Goal: Find specific page/section: Find specific page/section

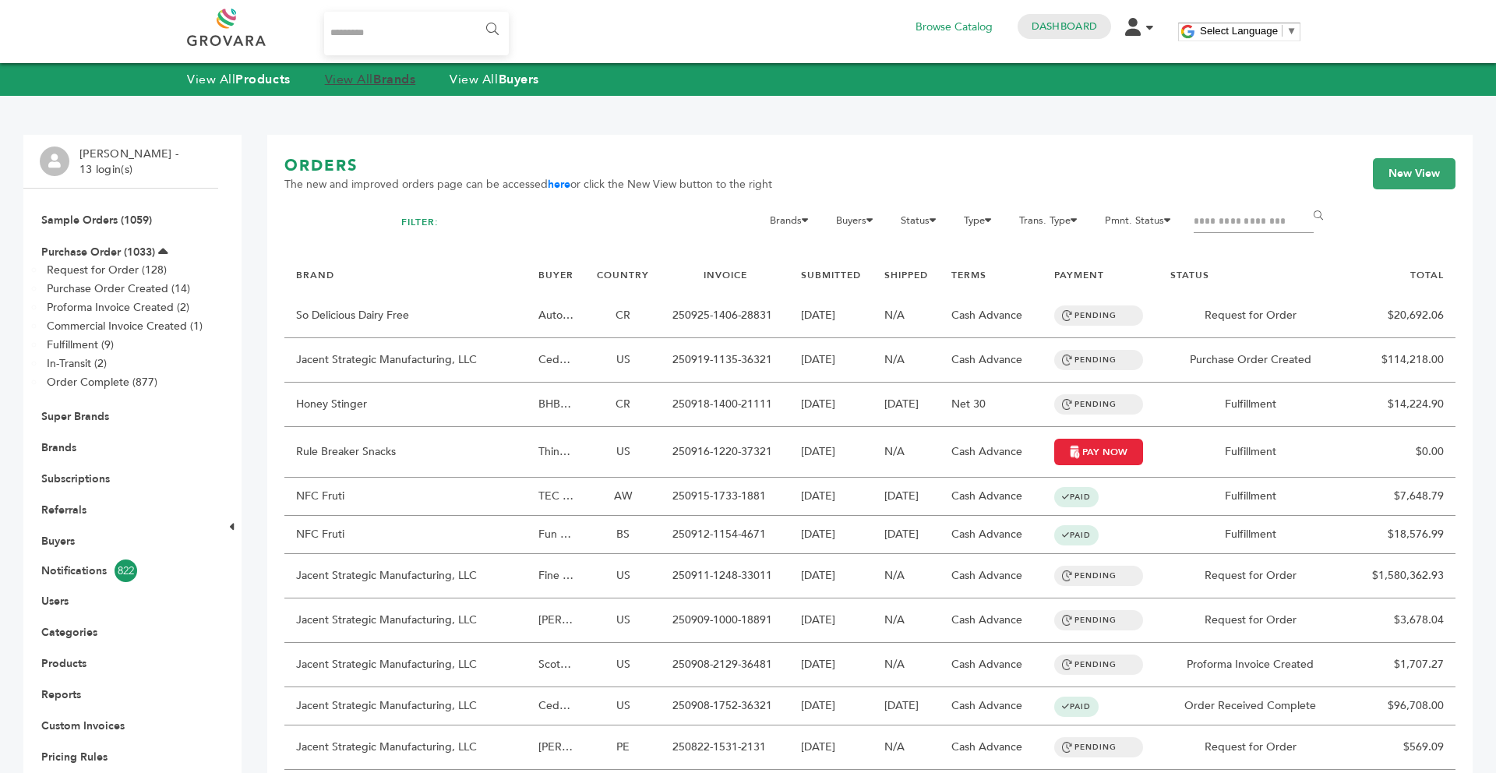
click at [368, 83] on link "View All Brands" at bounding box center [370, 79] width 91 height 17
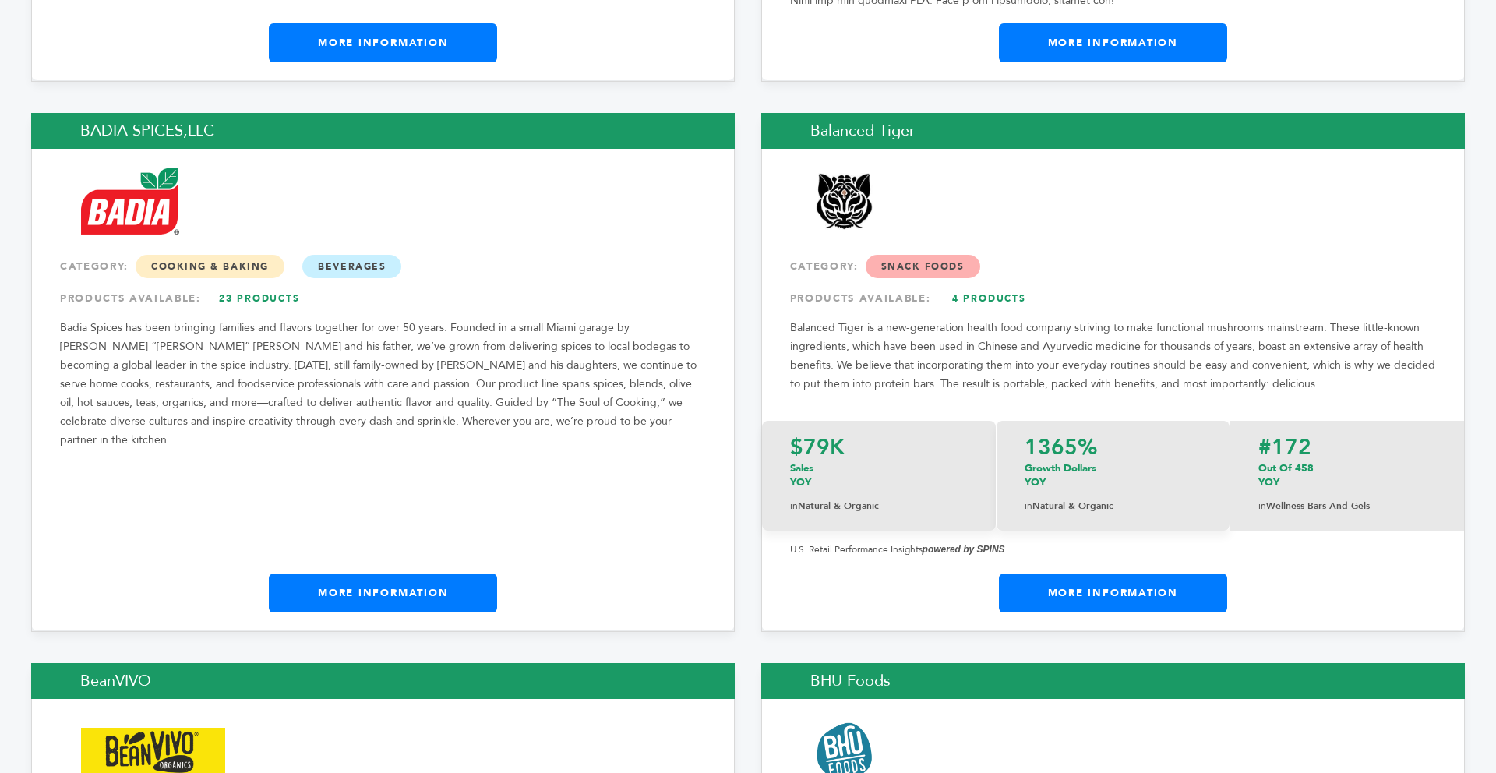
scroll to position [3577, 0]
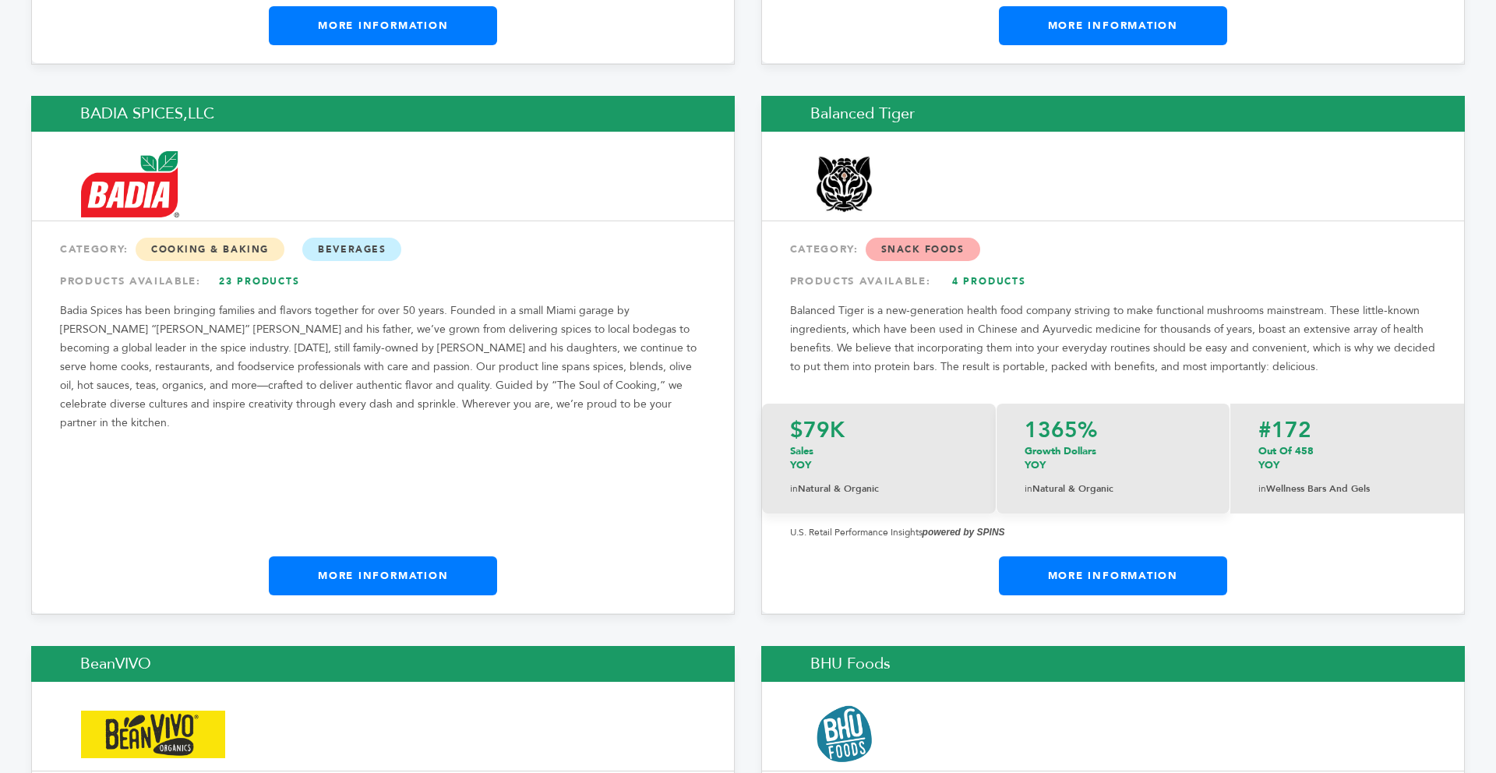
click at [460, 556] on link "More Information" at bounding box center [383, 575] width 228 height 39
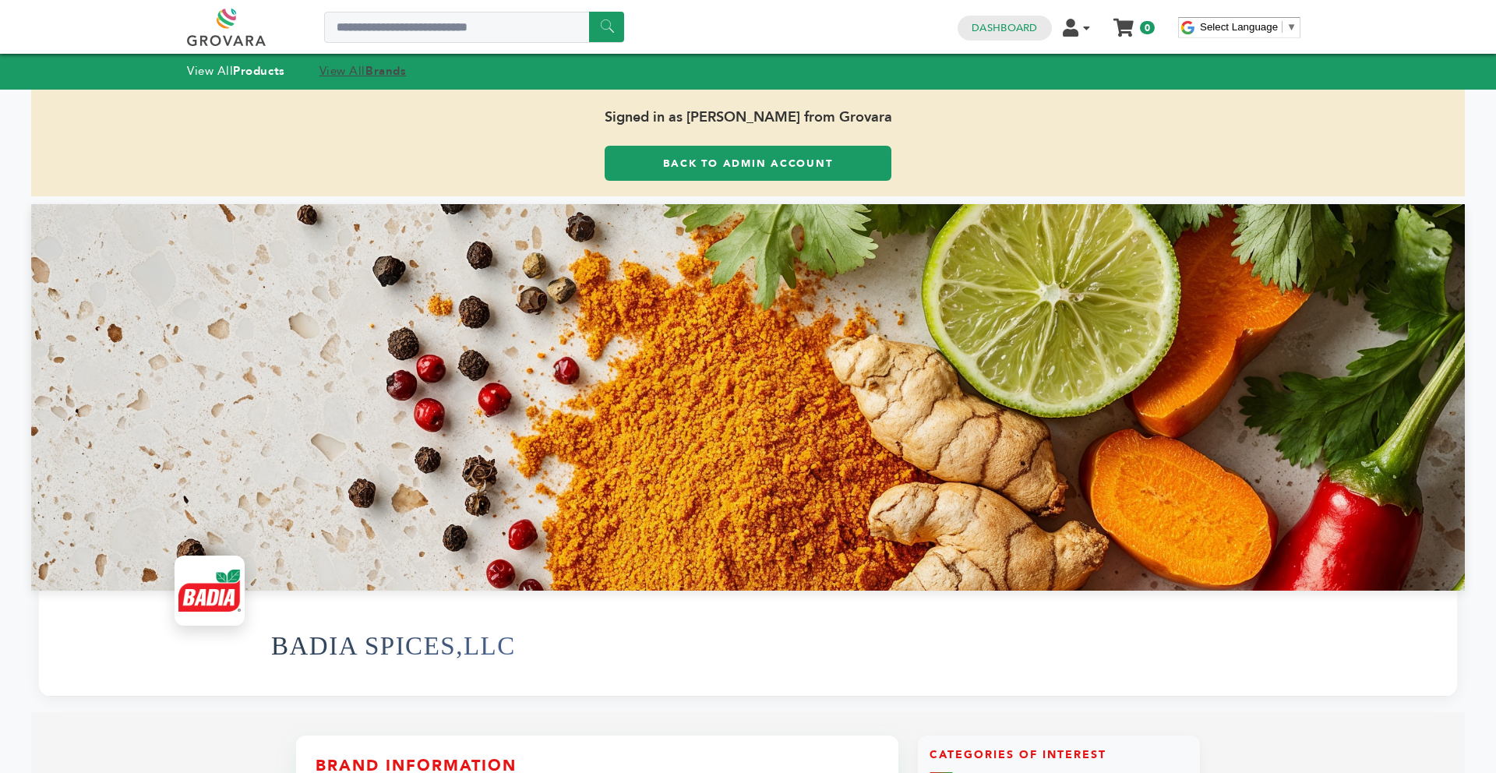
click at [379, 72] on strong "Brands" at bounding box center [385, 71] width 41 height 16
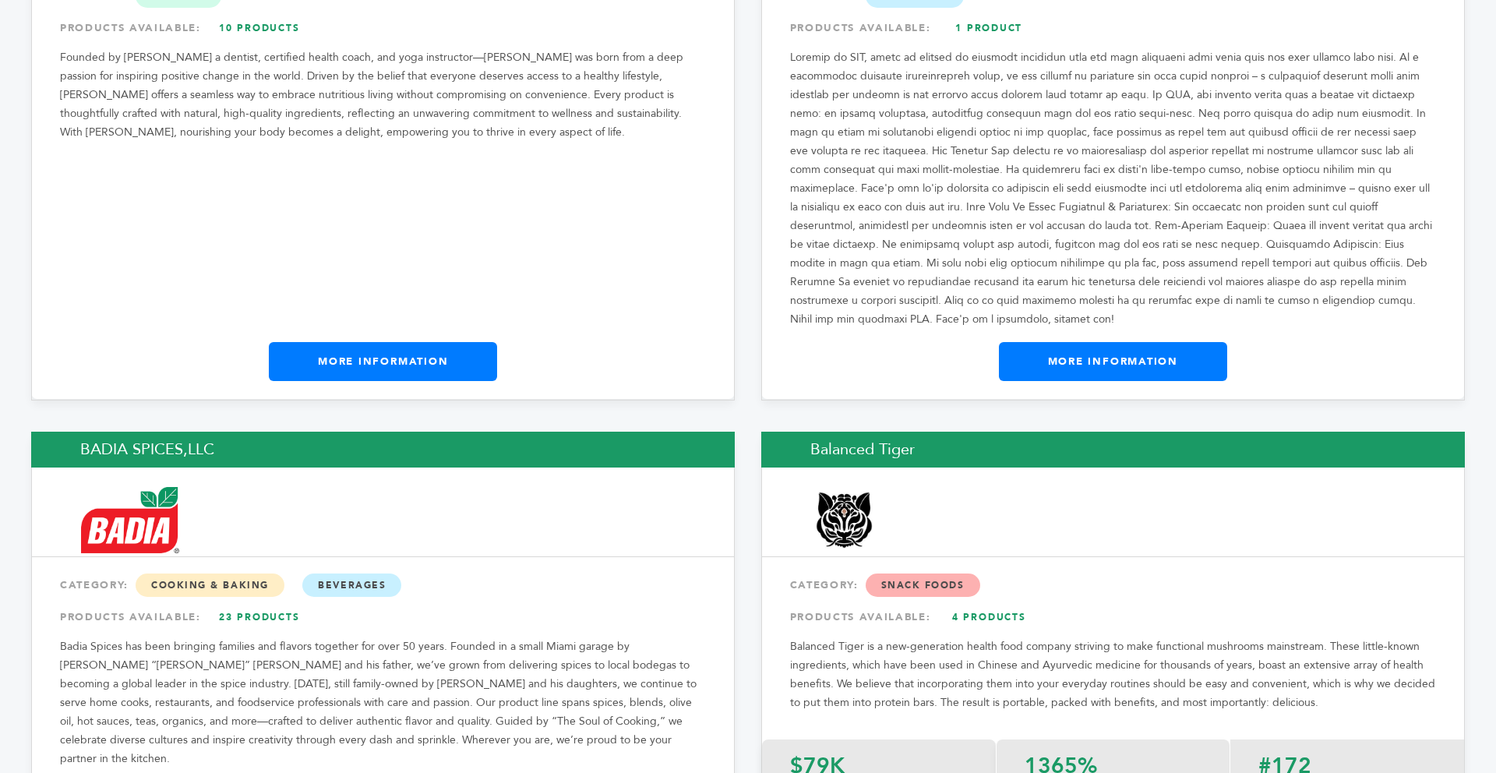
scroll to position [3522, 0]
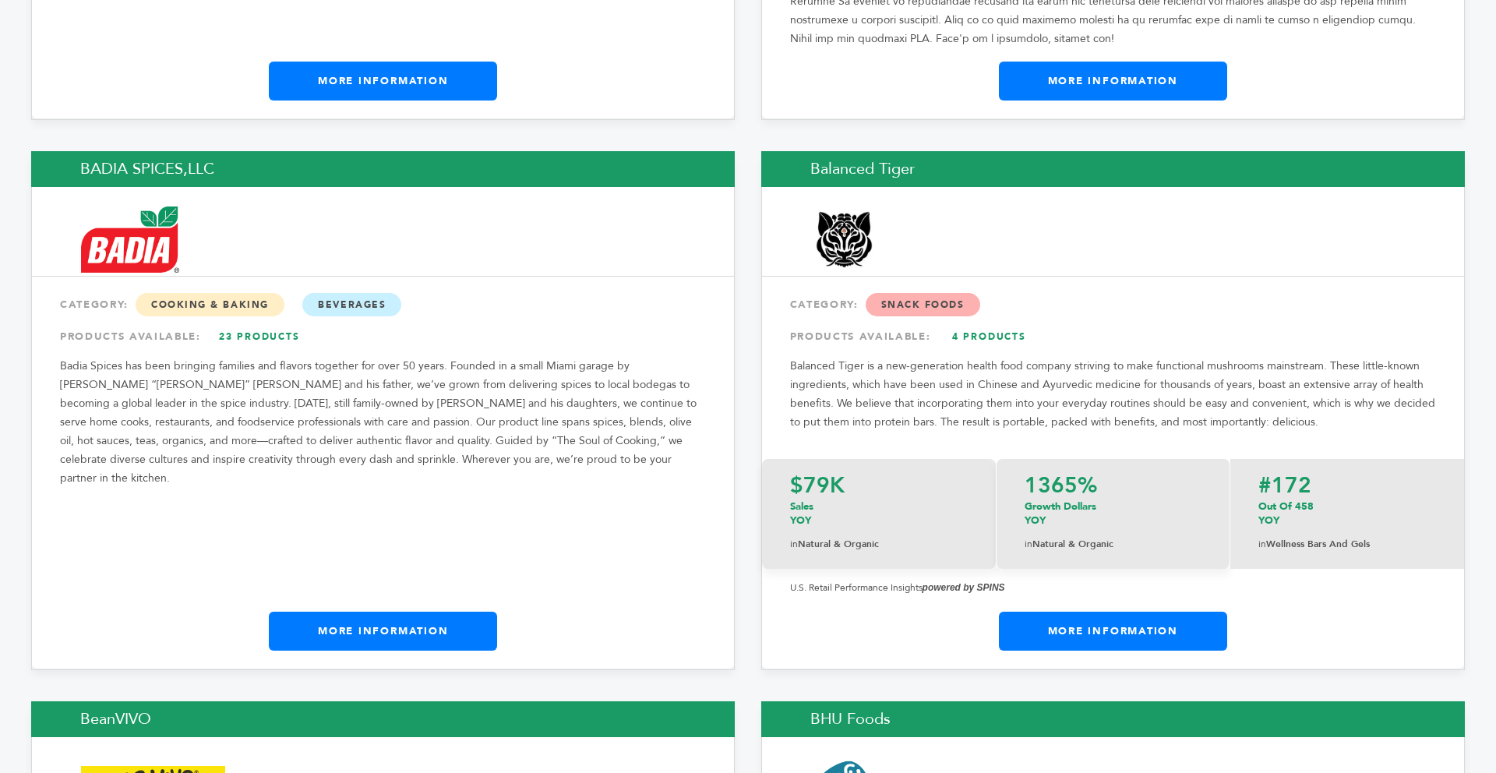
click at [1093, 612] on link "More Information" at bounding box center [1113, 631] width 228 height 39
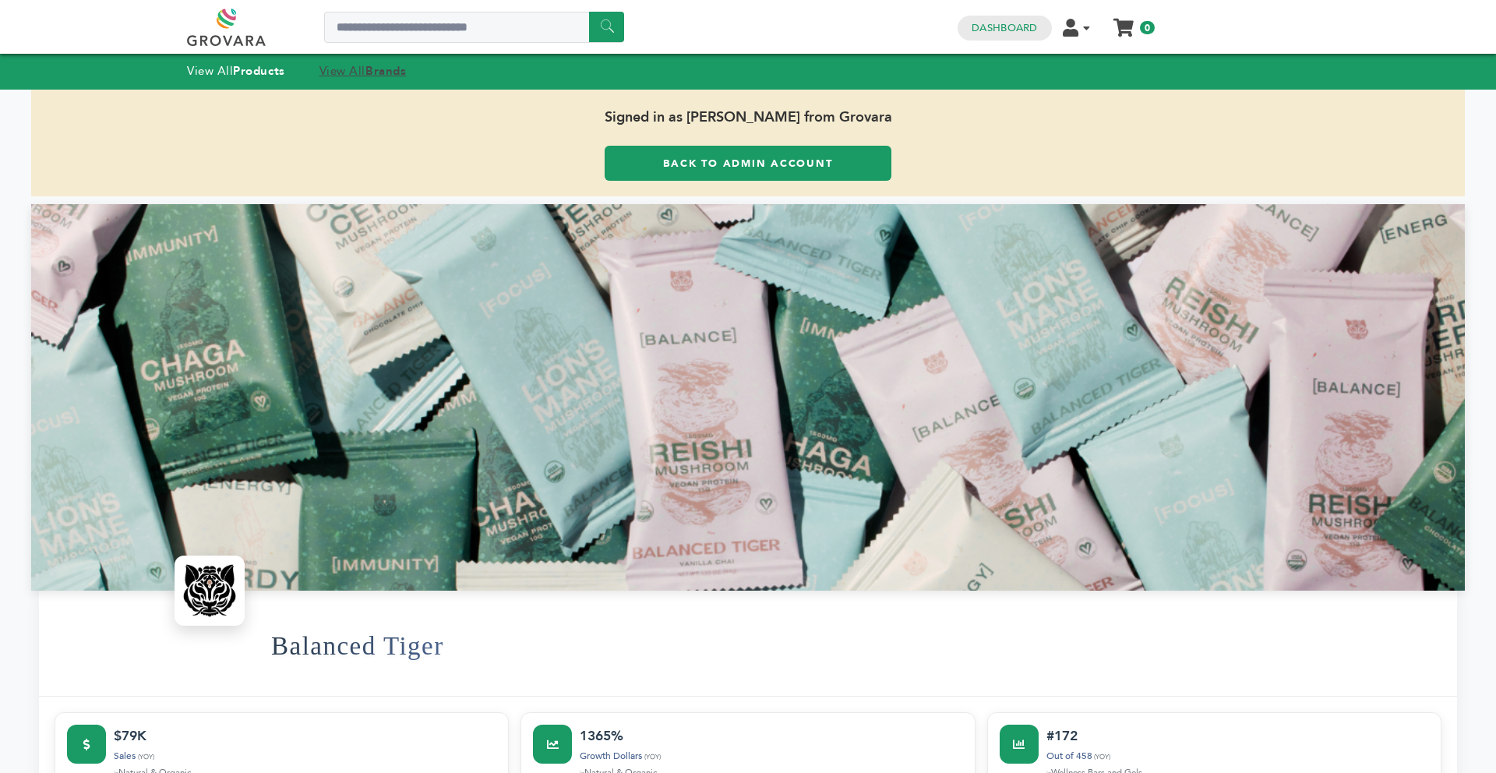
click at [372, 72] on strong "Brands" at bounding box center [385, 71] width 41 height 16
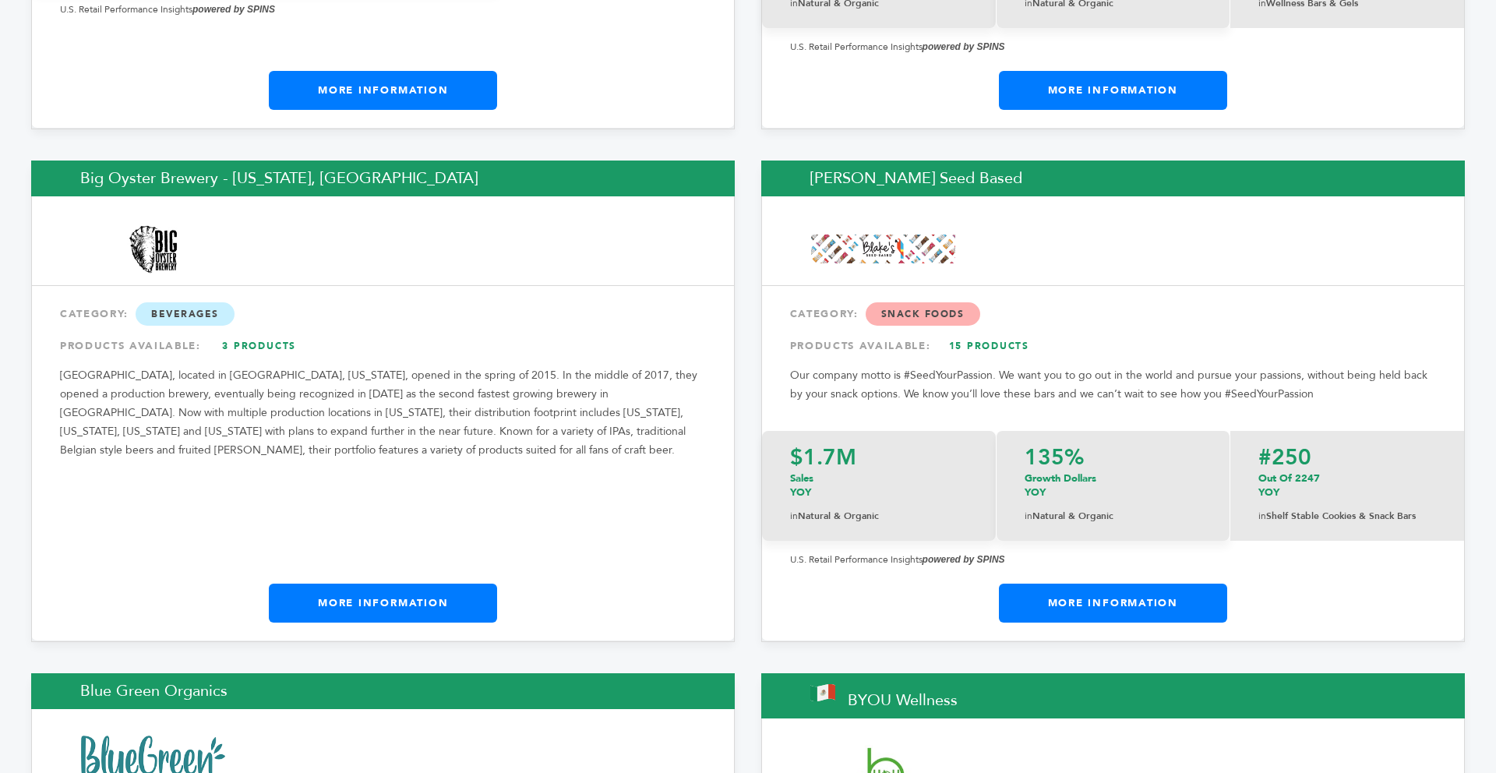
scroll to position [4617, 0]
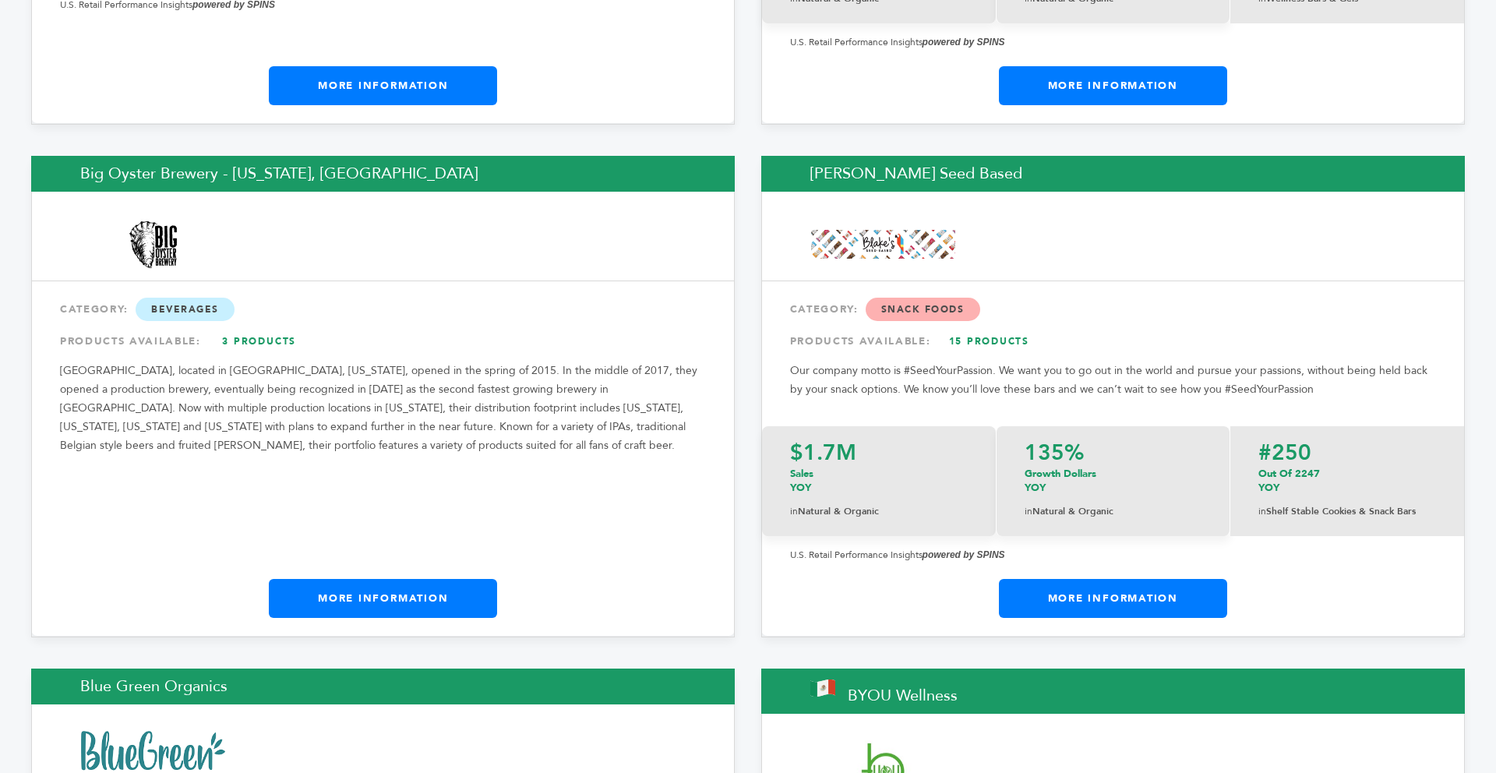
click at [328, 579] on link "More Information" at bounding box center [383, 598] width 228 height 39
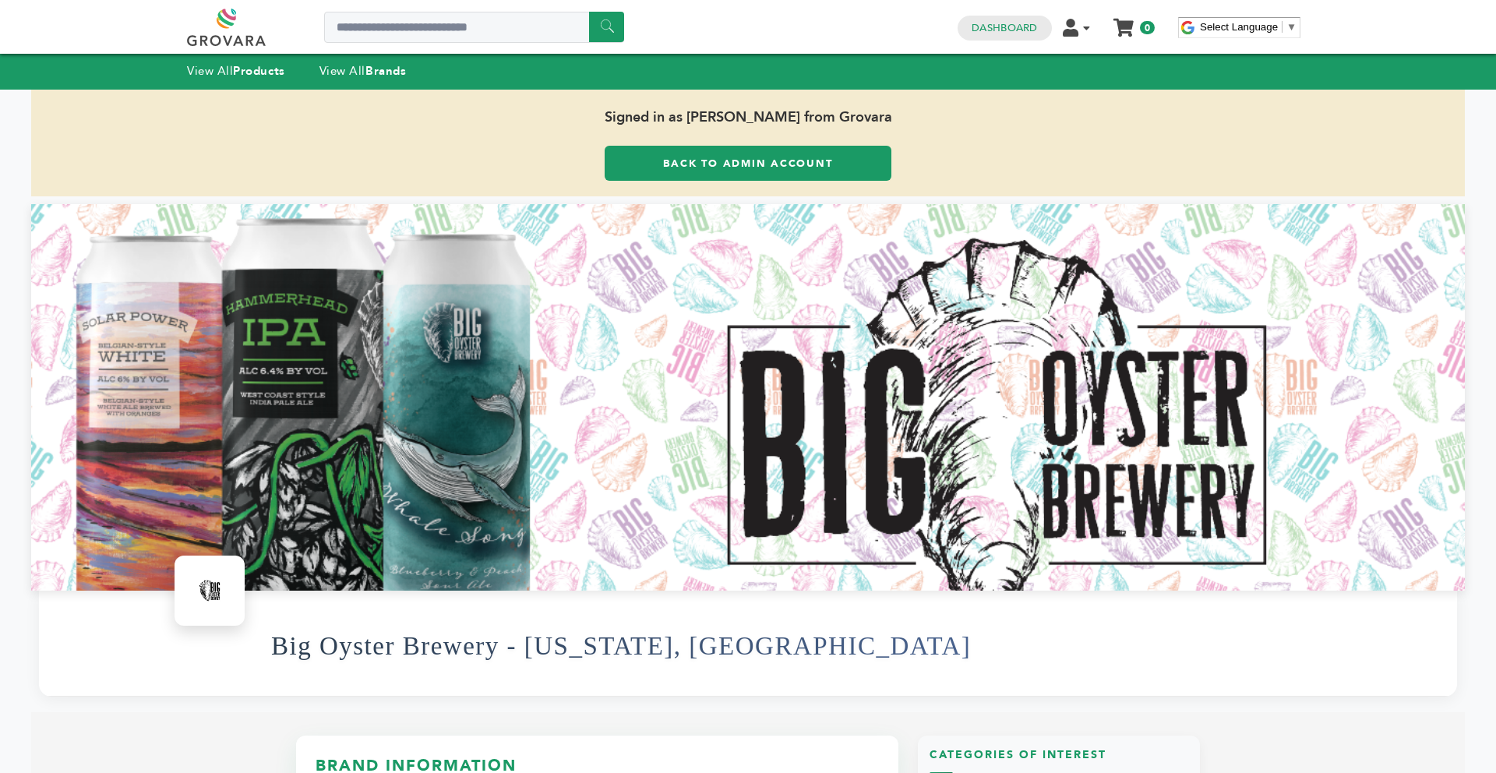
click at [642, 156] on link "Back to Admin Account" at bounding box center [748, 163] width 287 height 35
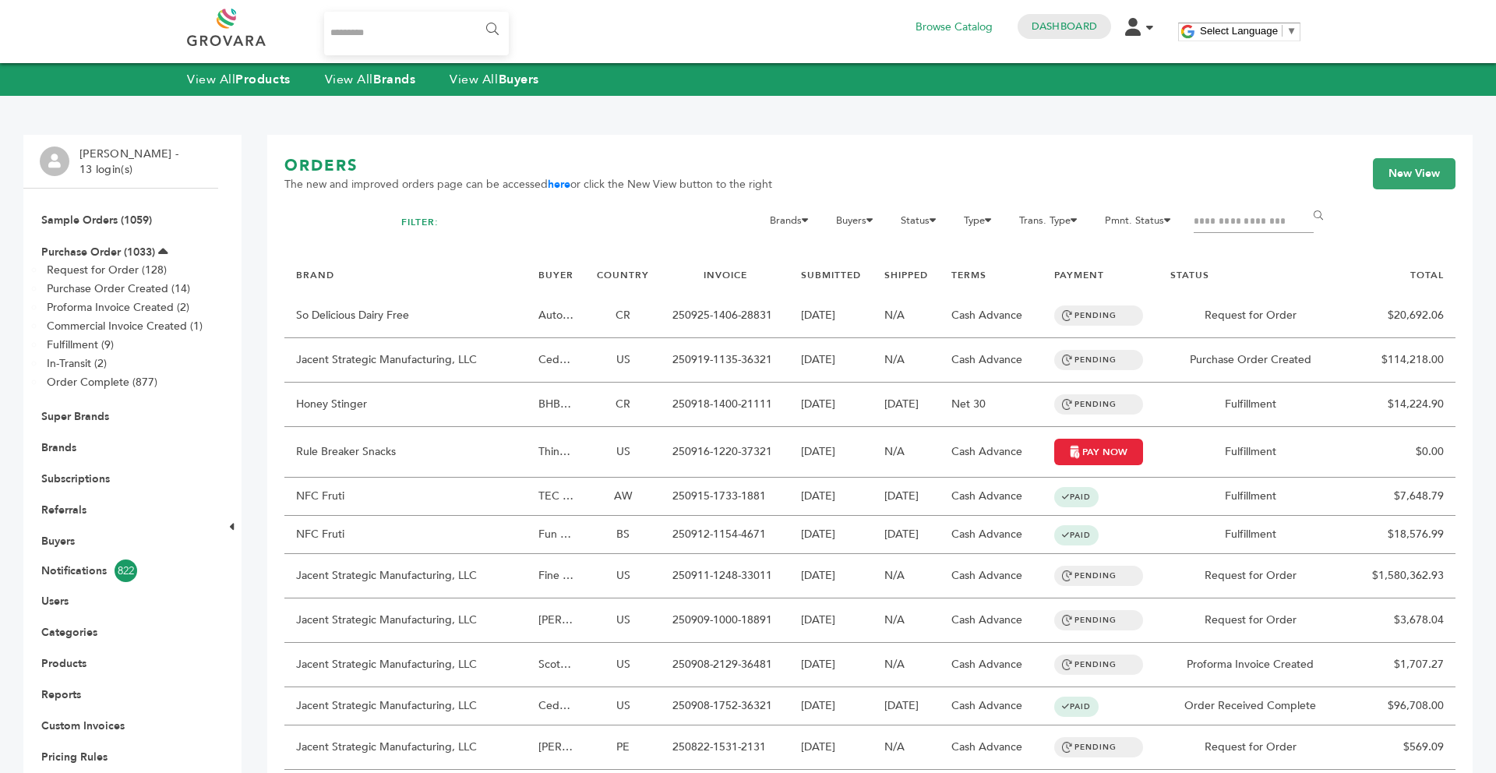
click at [64, 443] on link "Brands" at bounding box center [58, 447] width 35 height 15
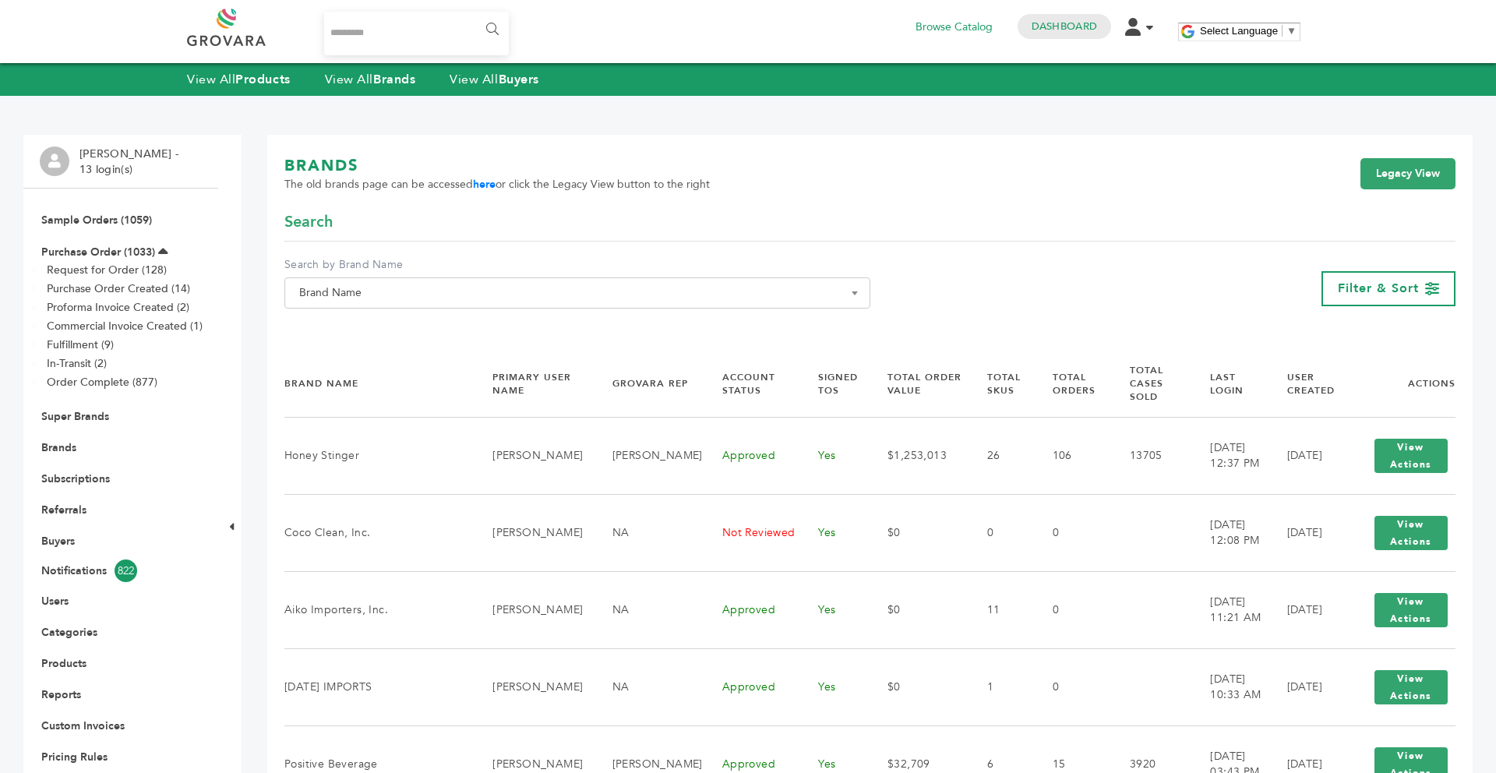
click at [379, 301] on span "Brand Name" at bounding box center [577, 293] width 569 height 22
click at [366, 331] on input "Search" at bounding box center [577, 321] width 578 height 19
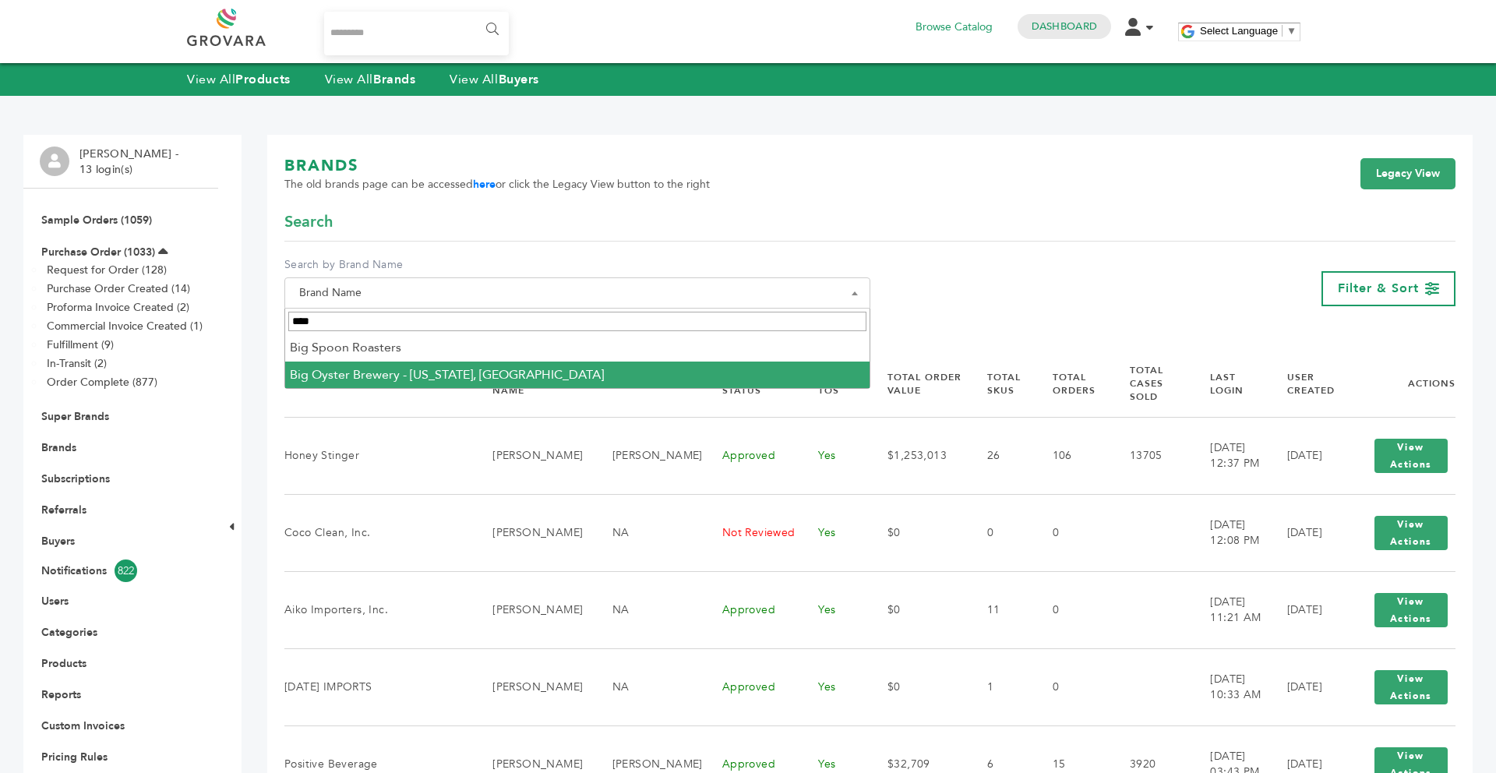
type input "***"
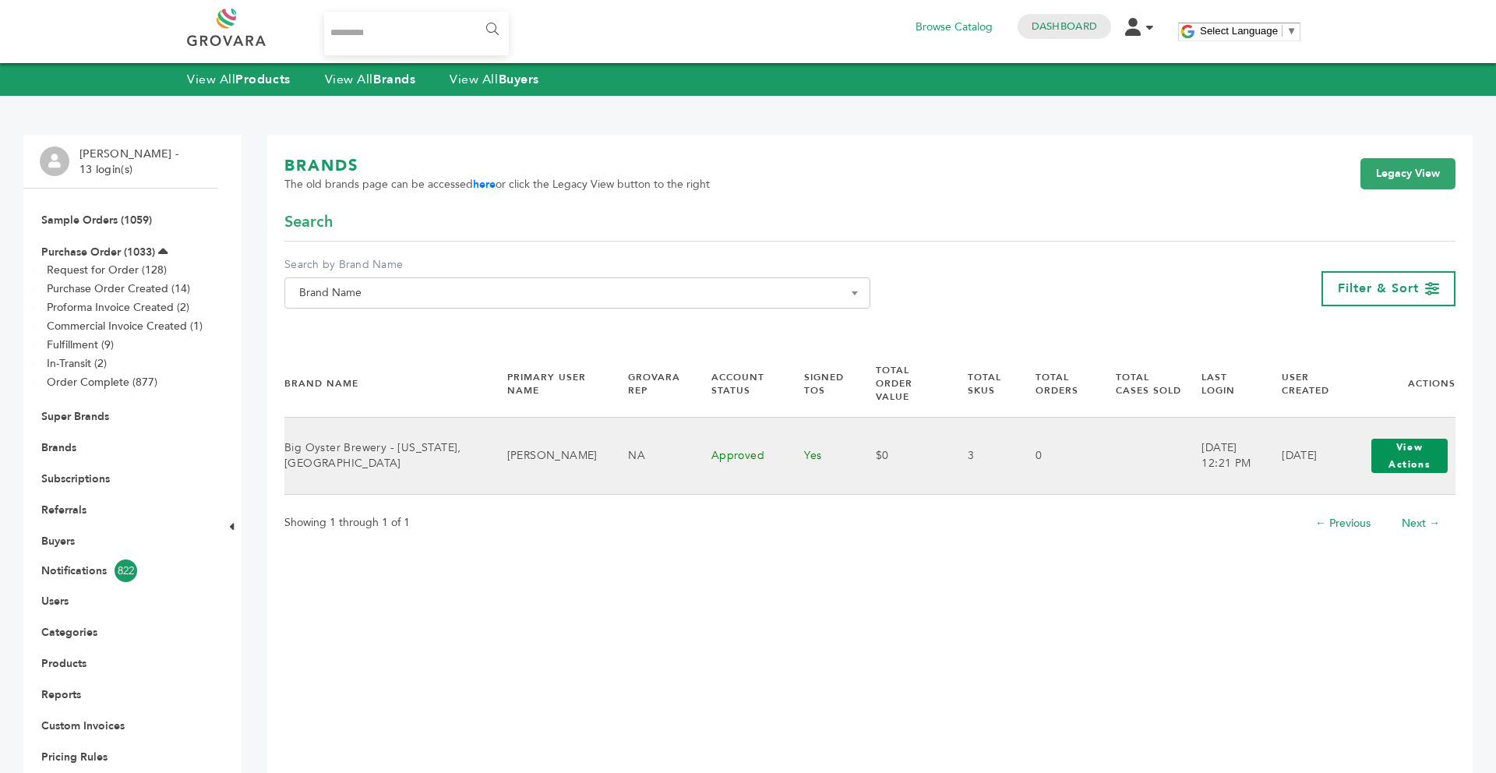
click at [1417, 451] on button "View Actions" at bounding box center [1409, 456] width 76 height 34
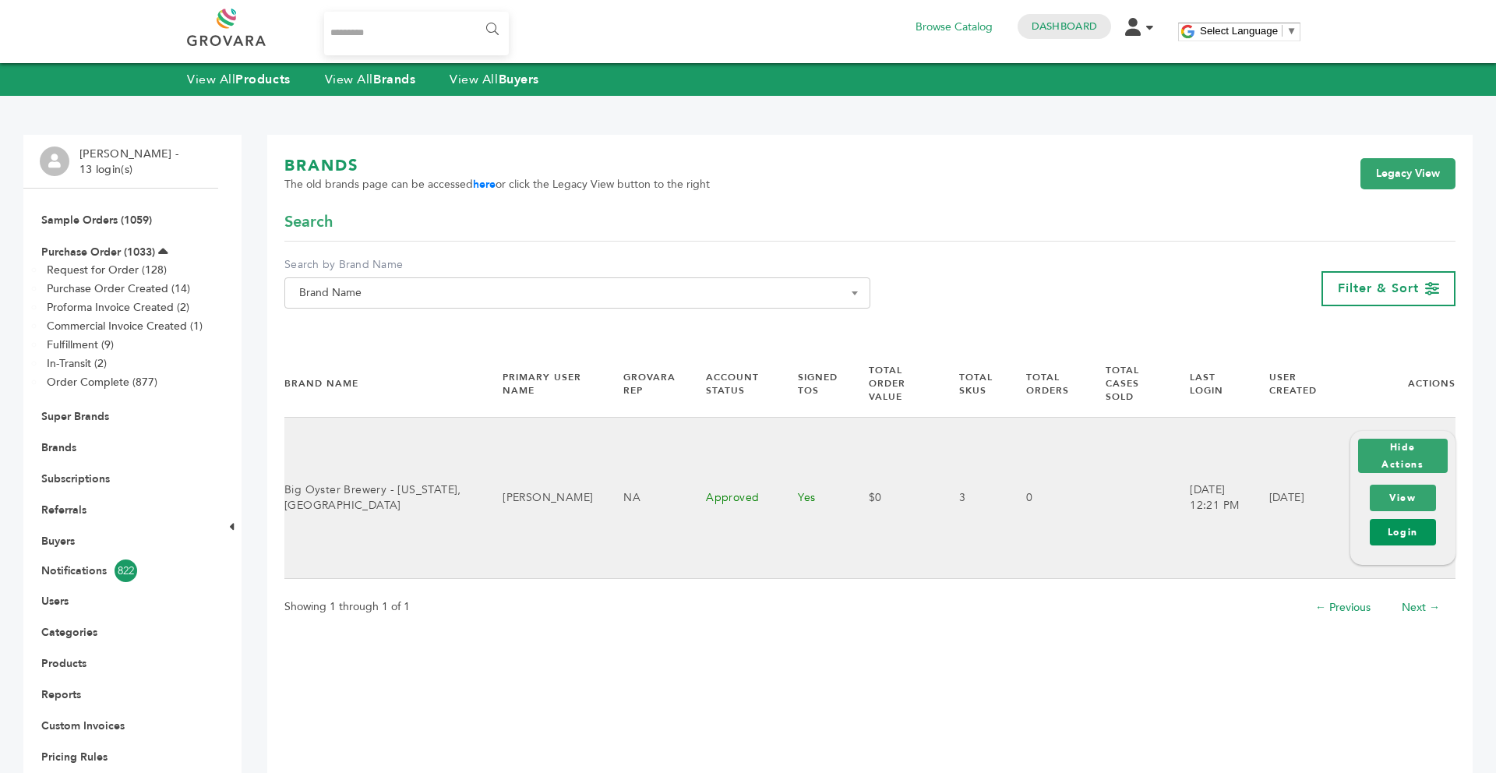
click at [1403, 519] on link "Login" at bounding box center [1403, 532] width 66 height 26
